Goal: Transaction & Acquisition: Purchase product/service

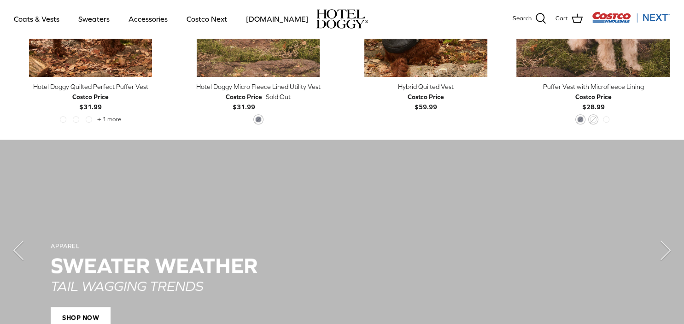
scroll to position [681, 0]
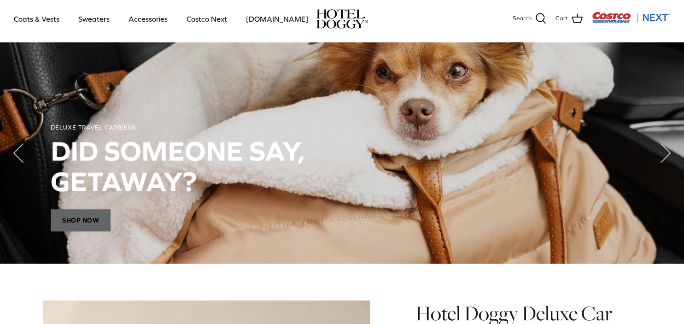
click at [67, 220] on span "Shop Now" at bounding box center [81, 220] width 60 height 22
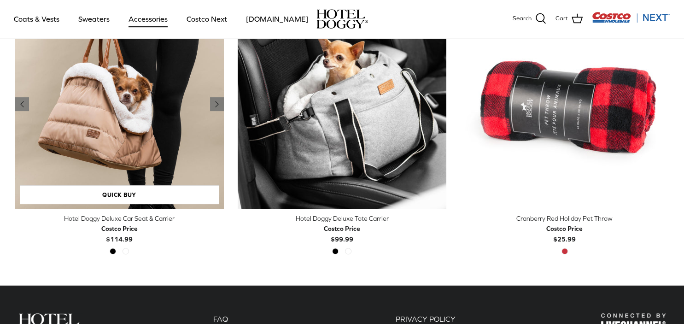
scroll to position [292, 0]
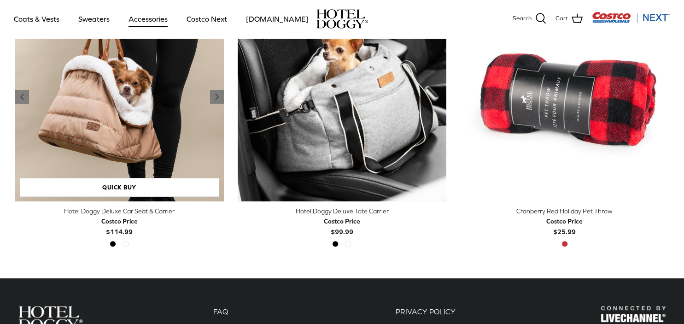
click at [81, 152] on img "Hotel Doggy Deluxe Car Seat & Carrier" at bounding box center [119, 97] width 209 height 209
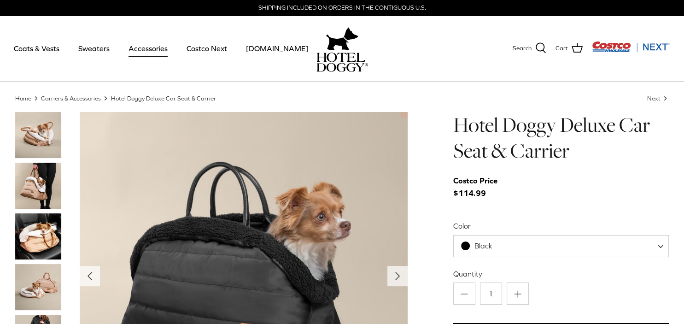
click at [44, 183] on img "Thumbnail Link" at bounding box center [38, 186] width 46 height 46
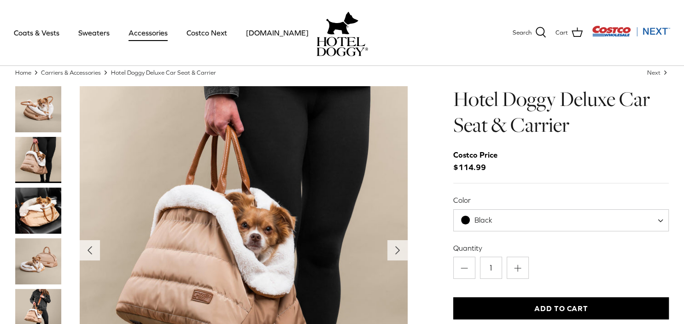
scroll to position [48, 0]
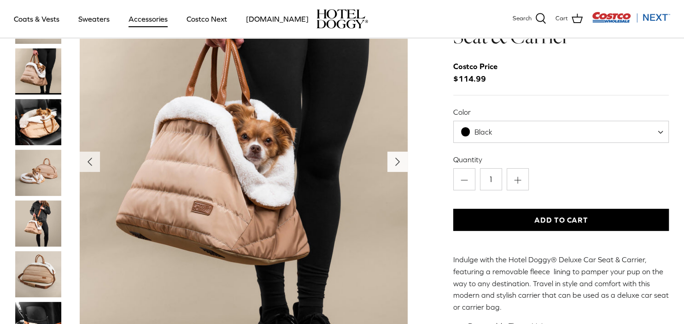
click at [393, 163] on icon "Right" at bounding box center [397, 161] width 15 height 15
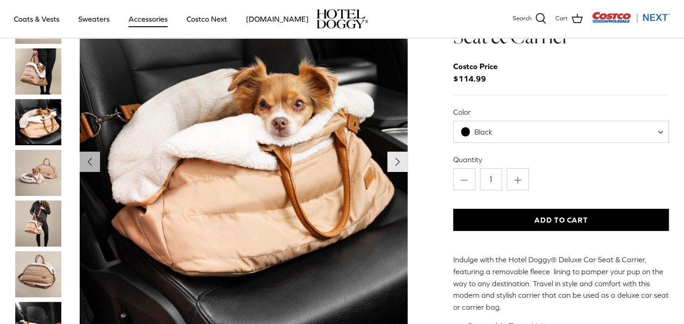
click at [393, 163] on icon "Right" at bounding box center [397, 161] width 15 height 15
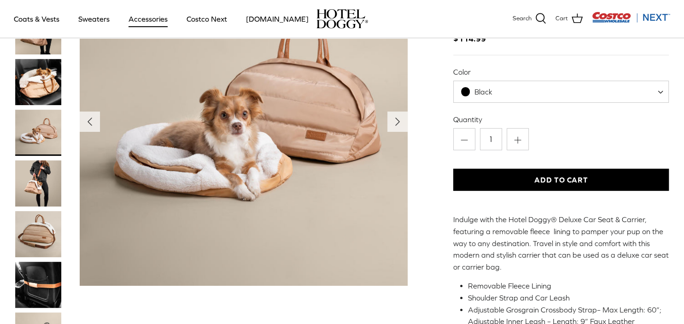
scroll to position [97, 0]
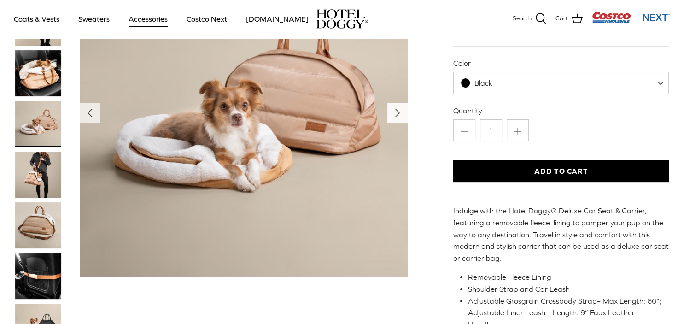
click at [398, 111] on polyline "Next" at bounding box center [398, 112] width 4 height 7
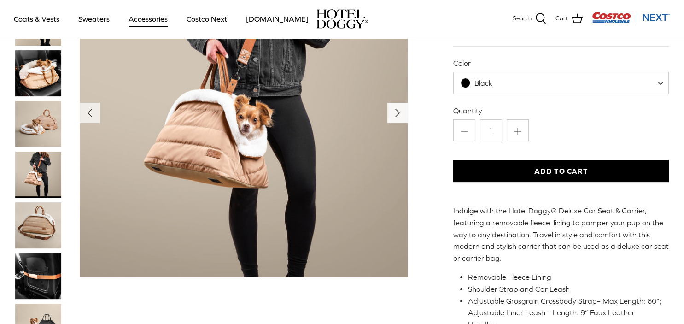
click at [398, 116] on icon "Right" at bounding box center [397, 112] width 15 height 15
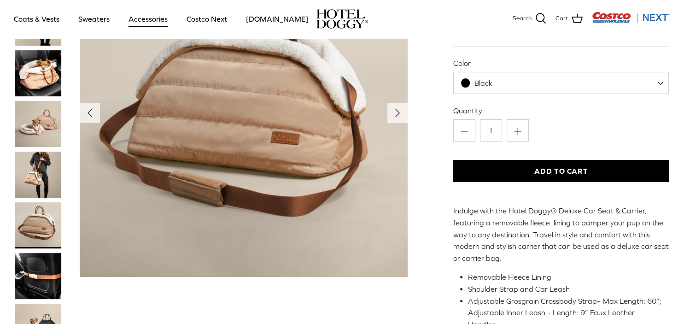
scroll to position [0, 0]
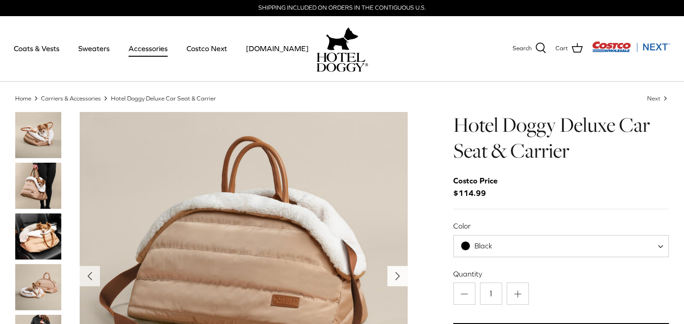
click at [391, 279] on icon "Right" at bounding box center [397, 275] width 15 height 15
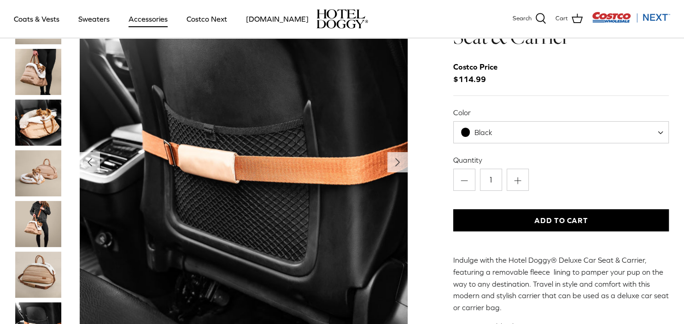
scroll to position [48, 0]
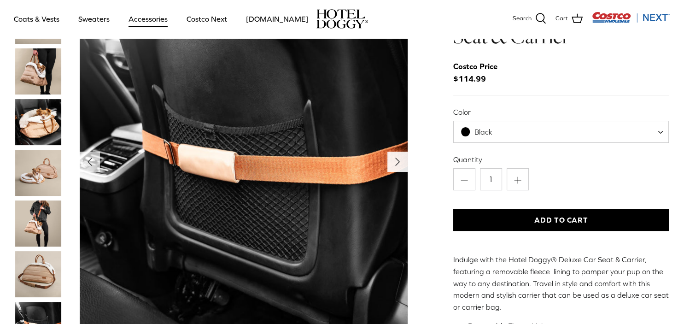
click at [398, 162] on polyline "Next" at bounding box center [398, 161] width 4 height 7
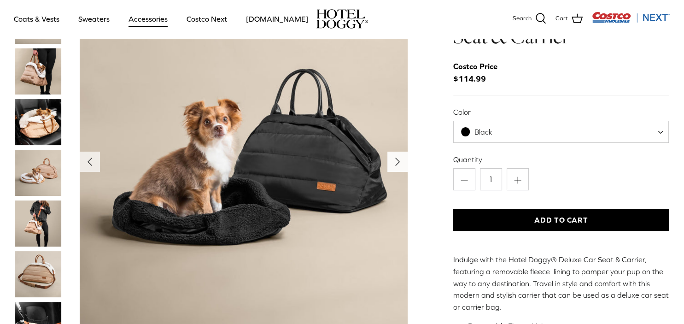
click at [398, 162] on polyline "Next" at bounding box center [398, 161] width 4 height 7
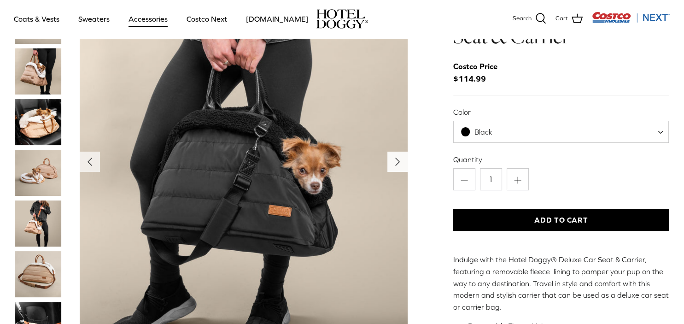
click at [398, 162] on polyline "Next" at bounding box center [398, 161] width 4 height 7
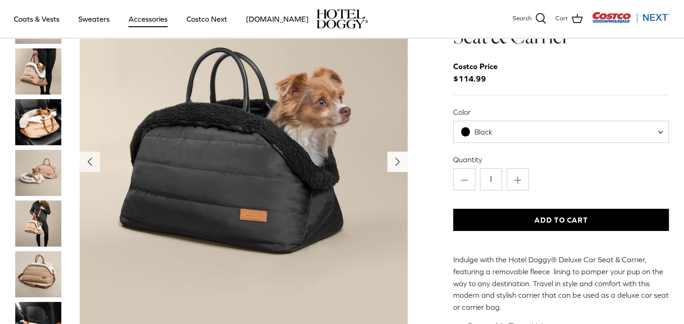
click at [398, 162] on polyline "Next" at bounding box center [398, 161] width 4 height 7
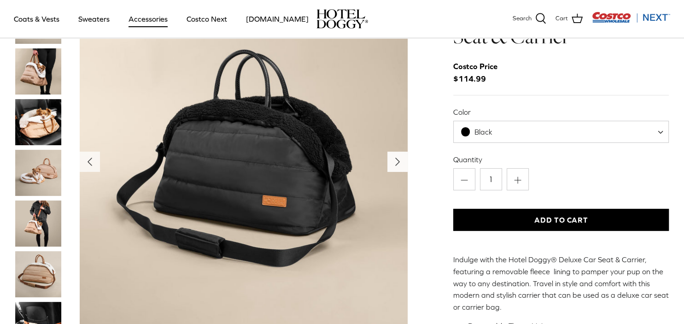
click at [398, 162] on polyline "Next" at bounding box center [398, 161] width 4 height 7
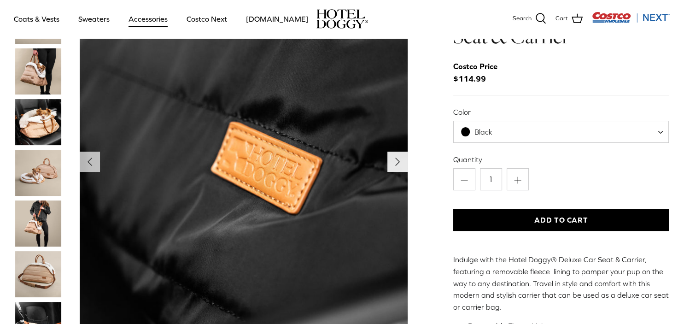
click at [398, 162] on polyline "Next" at bounding box center [398, 161] width 4 height 7
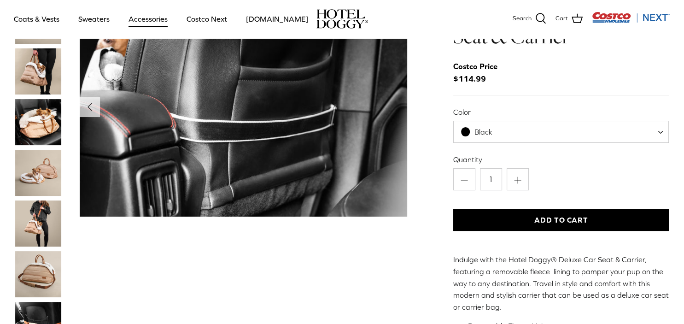
click at [398, 162] on img "Show Gallery" at bounding box center [244, 107] width 328 height 219
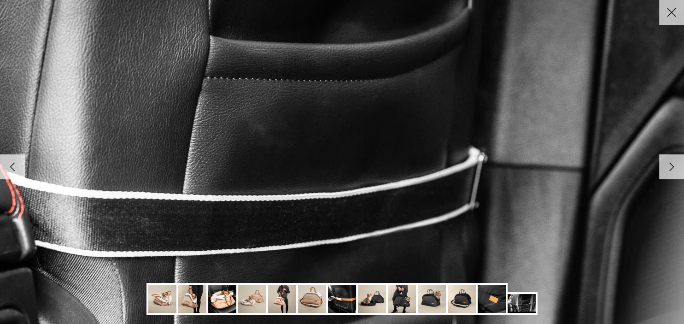
click at [667, 169] on icon "Right" at bounding box center [672, 167] width 16 height 16
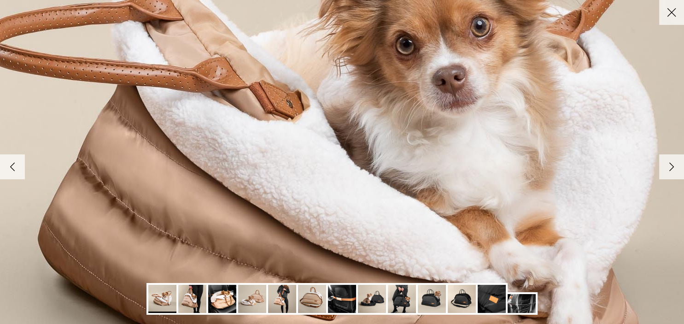
click at [667, 169] on icon "Right" at bounding box center [672, 167] width 16 height 16
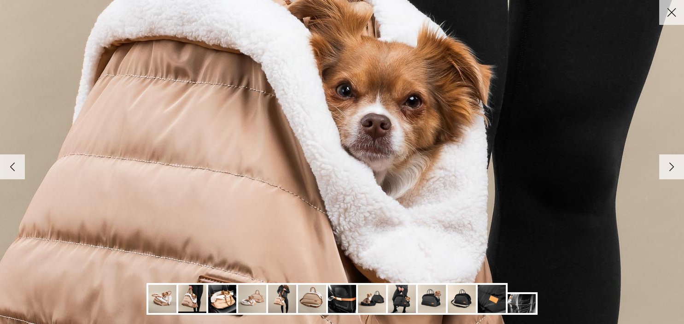
click at [667, 169] on icon "Right" at bounding box center [672, 167] width 16 height 16
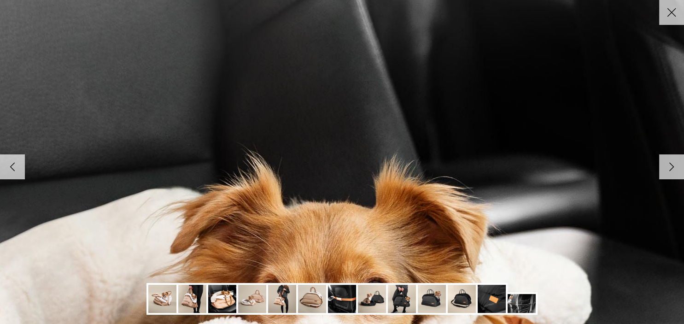
click at [672, 8] on icon "Close" at bounding box center [672, 13] width 16 height 16
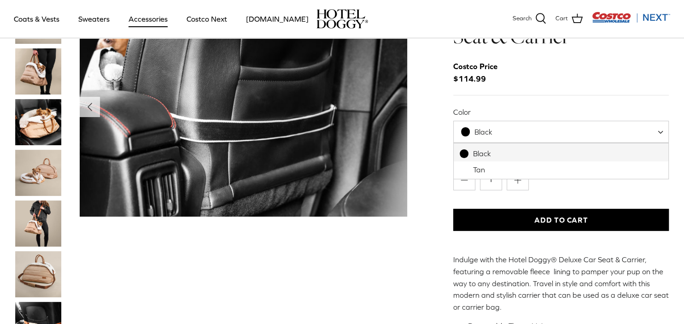
click at [659, 132] on span at bounding box center [663, 132] width 9 height 22
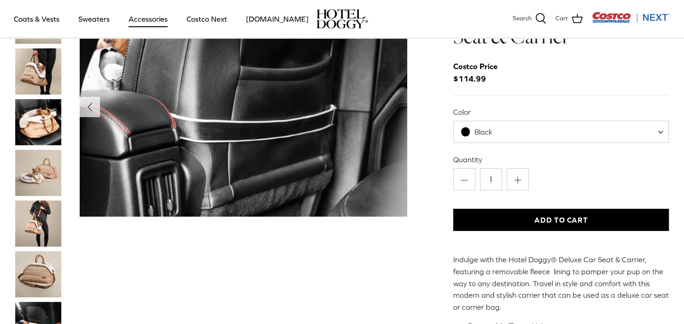
click at [601, 75] on div "Costco Price $114.99" at bounding box center [561, 72] width 216 height 25
